Goal: Find specific page/section: Find specific page/section

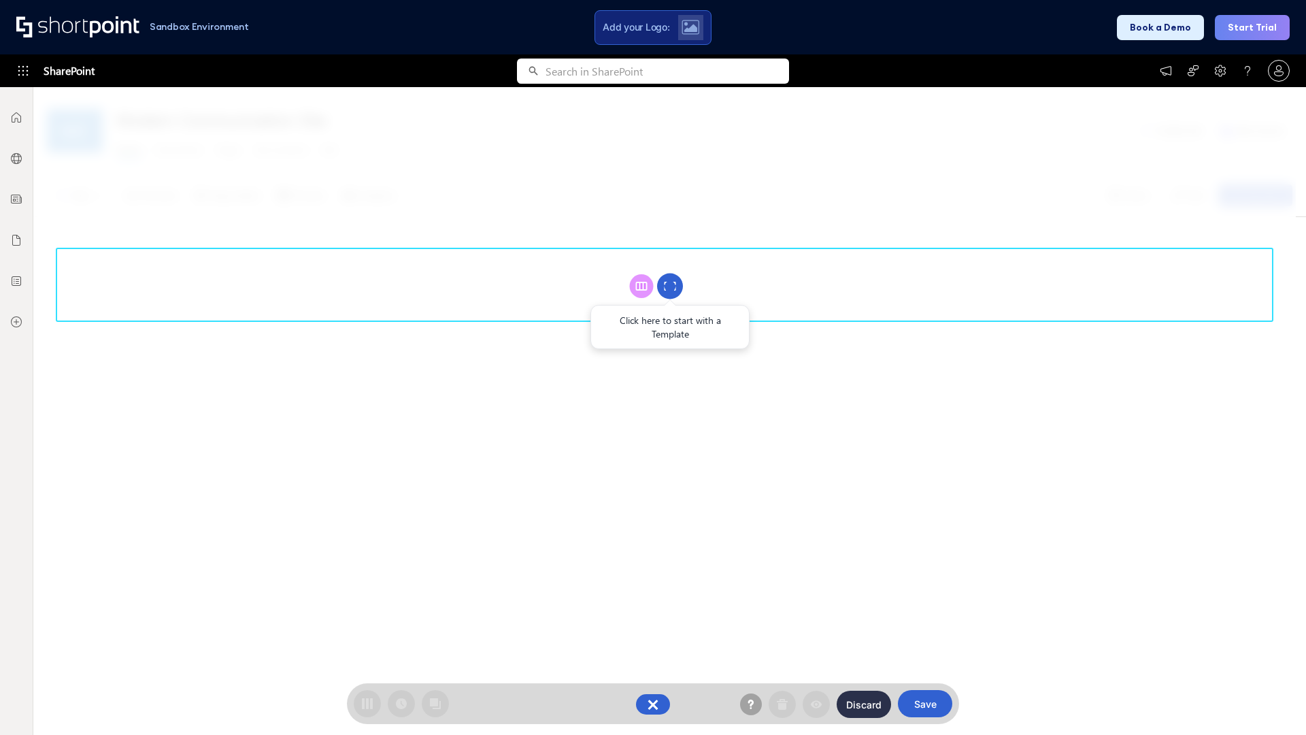
click at [670, 286] on circle at bounding box center [670, 287] width 26 height 26
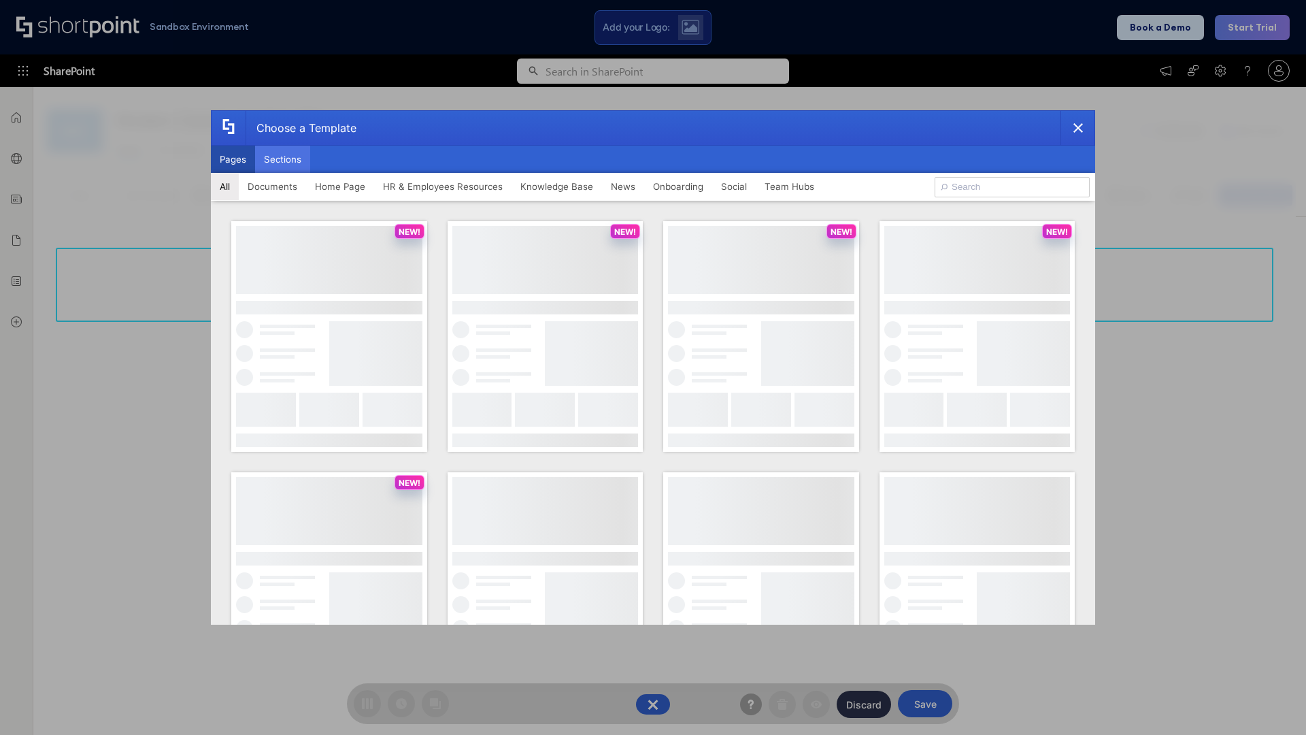
click at [282, 159] on button "Sections" at bounding box center [282, 159] width 55 height 27
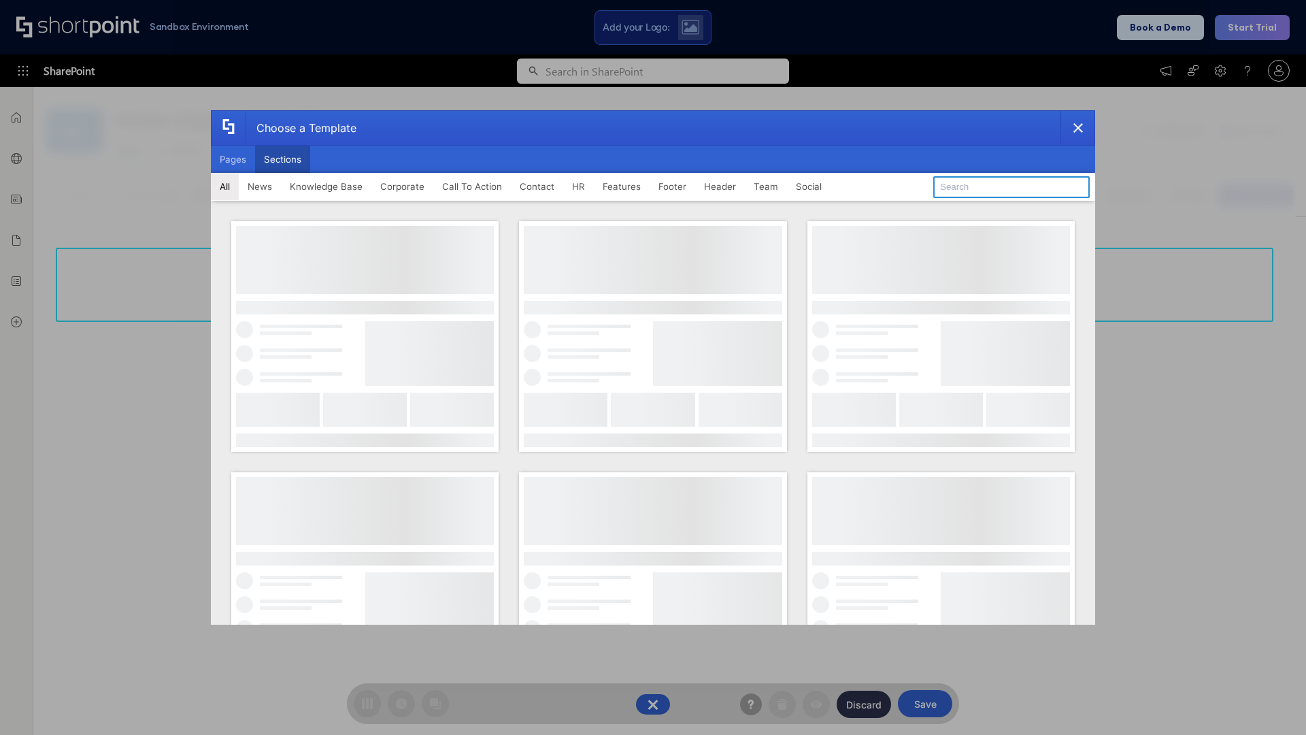
type input "Employees Hub HR"
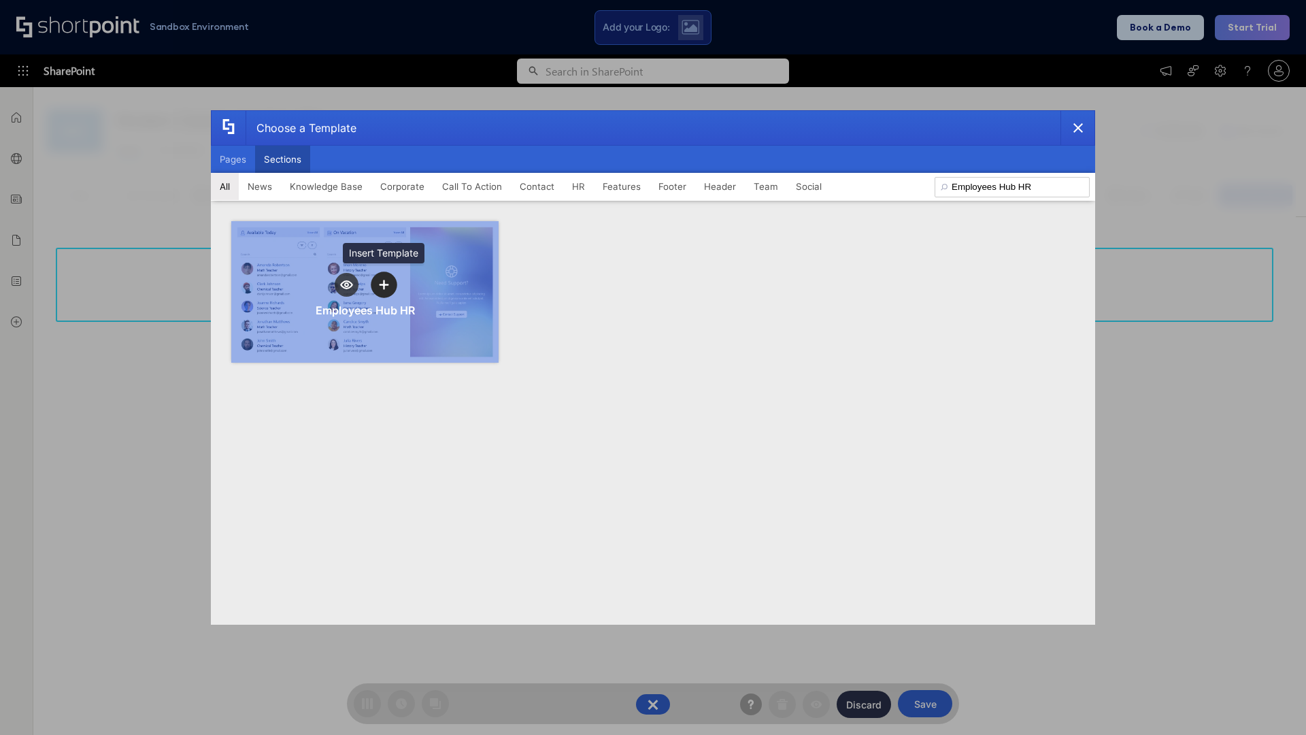
click at [384, 284] on icon "template selector" at bounding box center [384, 285] width 10 height 10
